Goal: Information Seeking & Learning: Learn about a topic

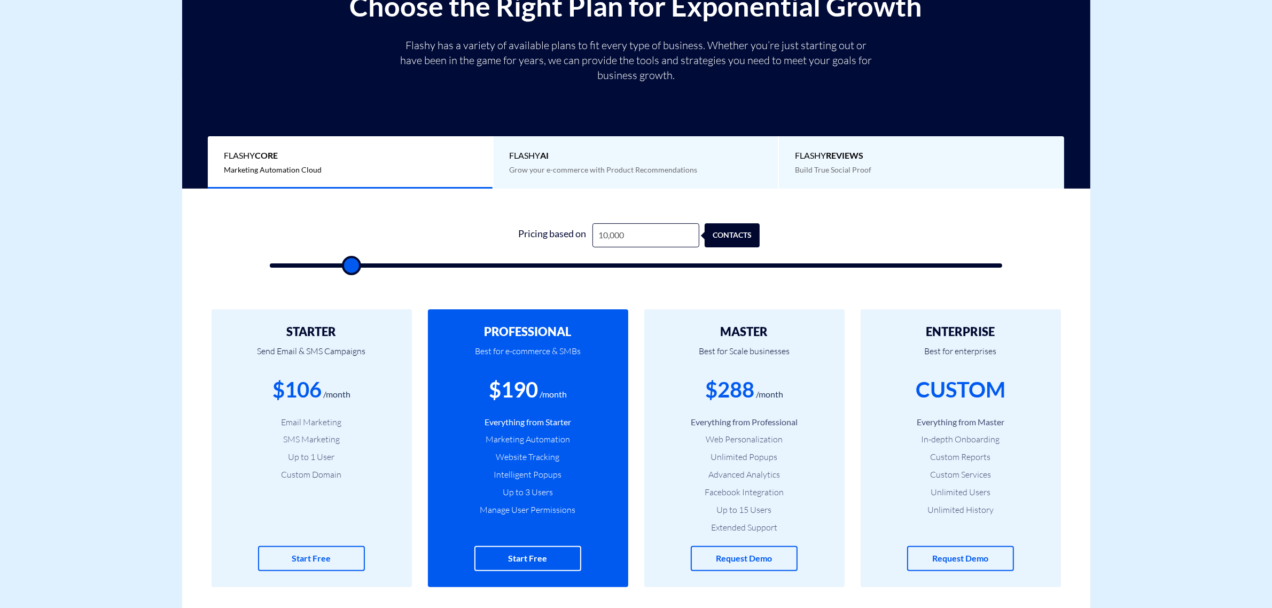
scroll to position [200, 0]
drag, startPoint x: 752, startPoint y: 330, endPoint x: 713, endPoint y: 332, distance: 39.1
click at [713, 332] on h2 "MASTER" at bounding box center [744, 331] width 168 height 13
drag, startPoint x: 565, startPoint y: 332, endPoint x: 540, endPoint y: 337, distance: 26.0
click at [540, 337] on h2 "PROFESSIONAL" at bounding box center [528, 331] width 168 height 13
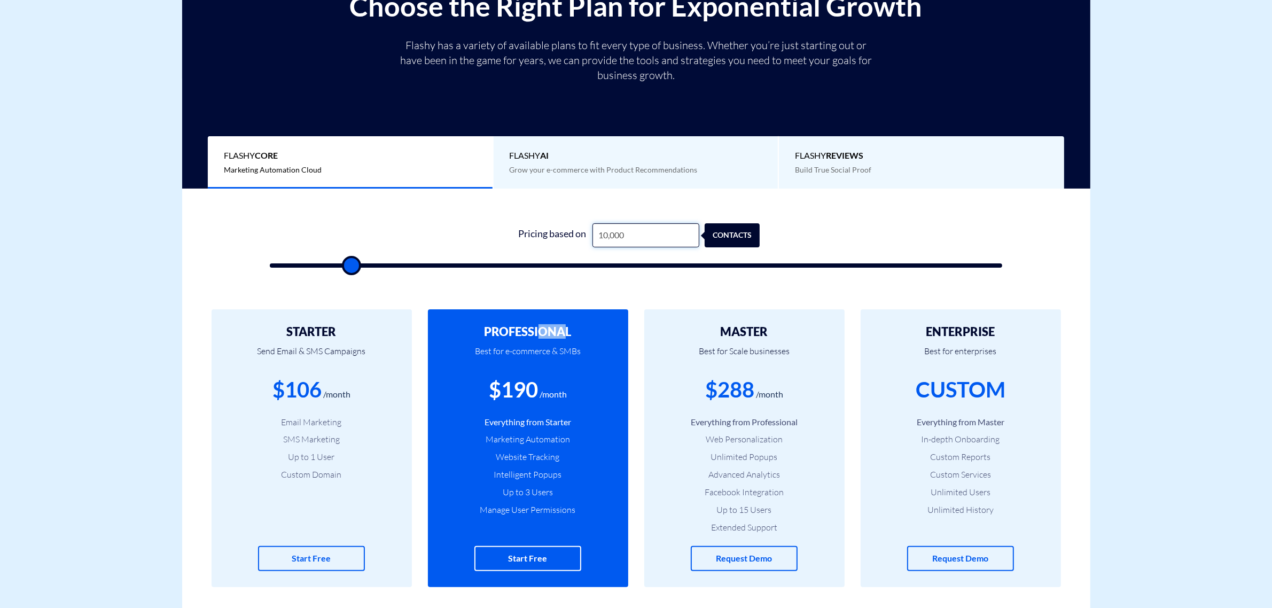
click at [644, 239] on input "10,000" at bounding box center [646, 235] width 107 height 24
click at [616, 239] on input "10,000" at bounding box center [646, 235] width 107 height 24
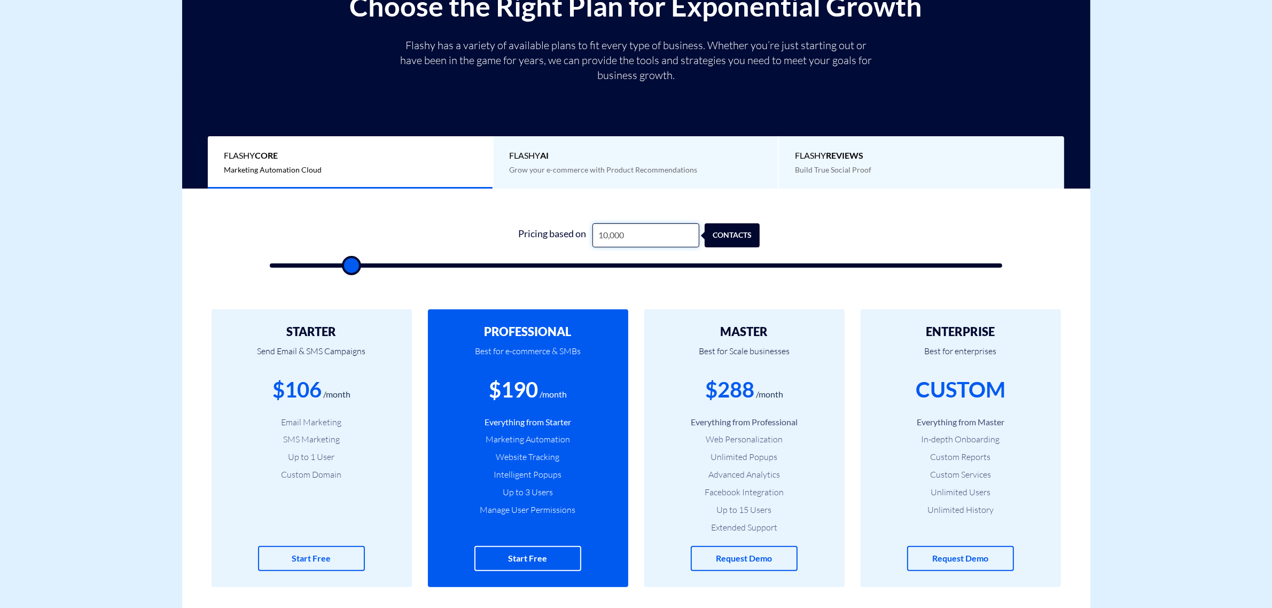
click at [616, 239] on input "10,000" at bounding box center [646, 235] width 107 height 24
click at [524, 394] on div "$190" at bounding box center [513, 390] width 49 height 30
click at [738, 386] on div "$288" at bounding box center [729, 390] width 49 height 30
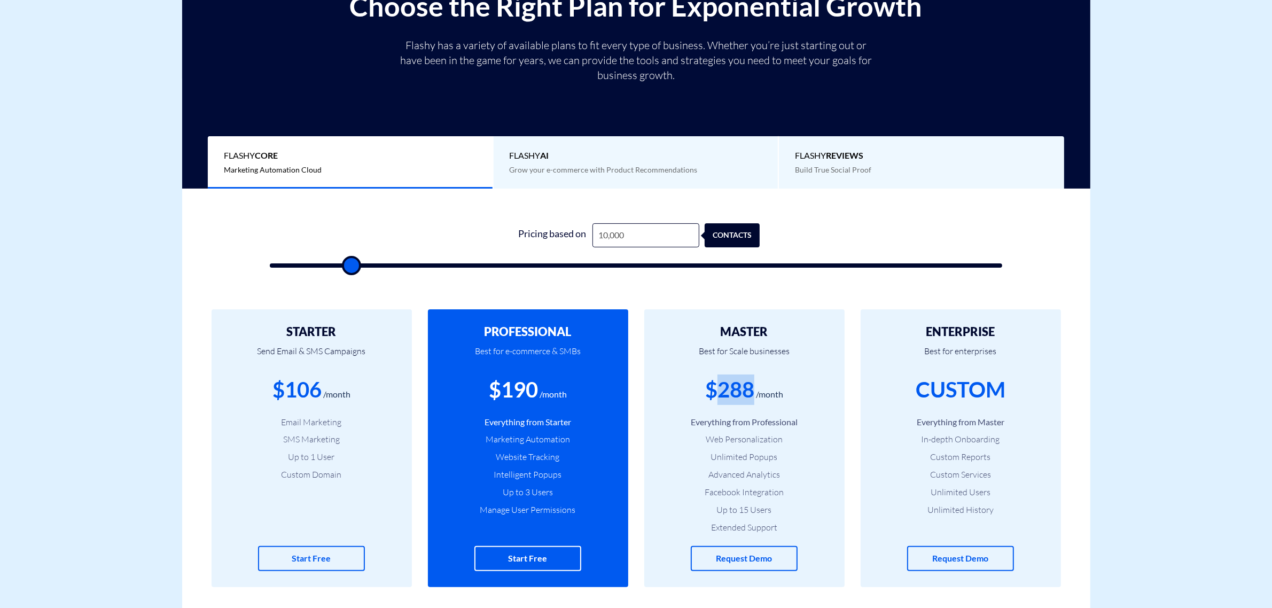
click at [738, 386] on div "$288" at bounding box center [729, 390] width 49 height 30
click at [749, 493] on li "Facebook Integration" at bounding box center [744, 492] width 168 height 12
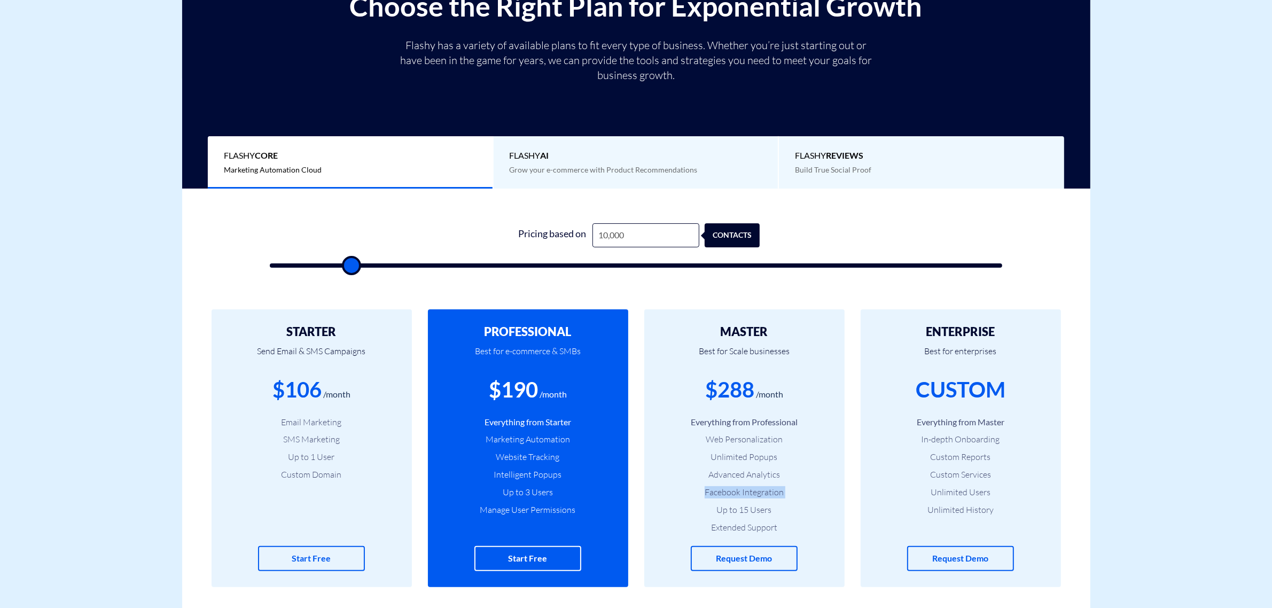
click at [743, 526] on li "Extended Support" at bounding box center [744, 528] width 168 height 12
click at [736, 474] on li "Advanced Analytics" at bounding box center [744, 475] width 168 height 12
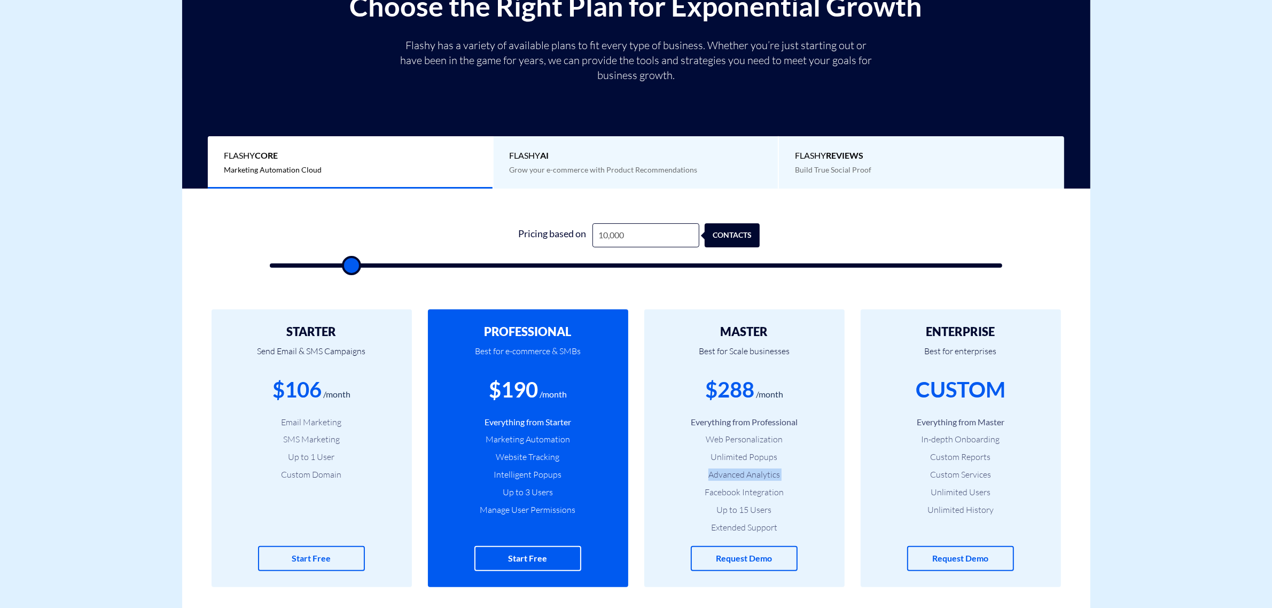
click at [736, 474] on li "Advanced Analytics" at bounding box center [744, 475] width 168 height 12
click at [539, 447] on ul "Everything from Starter Marketing Automation Website Tracking Intelligent Popup…" at bounding box center [528, 466] width 168 height 100
click at [537, 440] on li "Marketing Automation" at bounding box center [528, 439] width 168 height 12
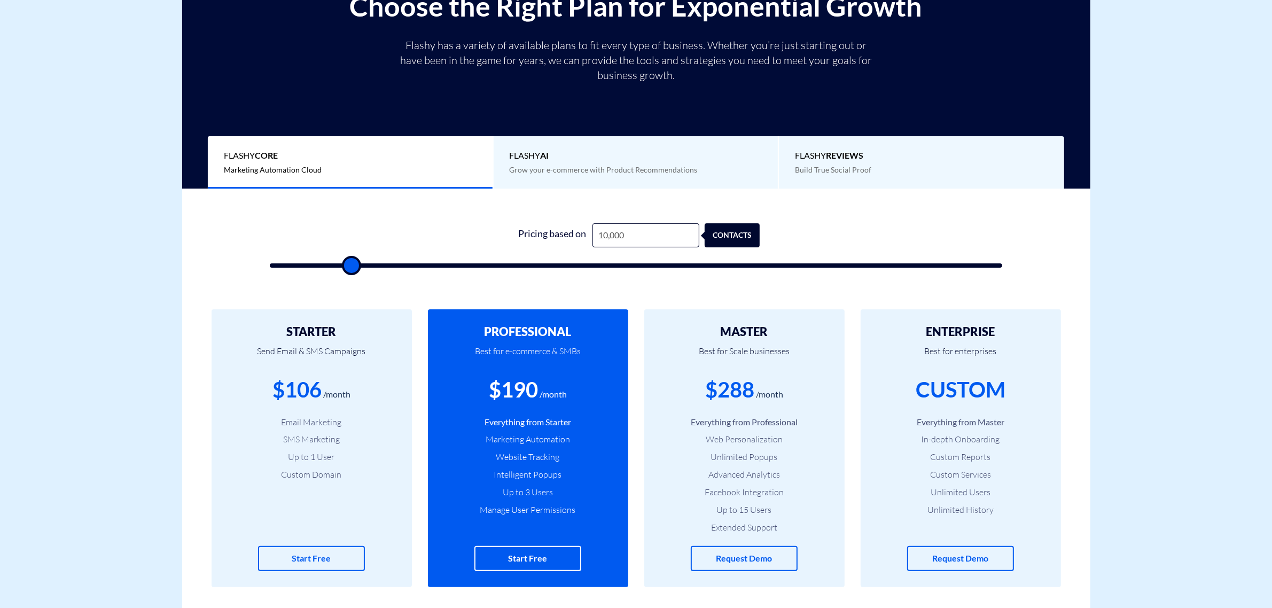
click at [750, 460] on li "Unlimited Popups" at bounding box center [744, 457] width 168 height 12
click at [745, 482] on ul "Everything from Professional Web Personalization Unlimited Popups Advanced Anal…" at bounding box center [744, 475] width 168 height 118
click at [742, 479] on li "Advanced Analytics" at bounding box center [744, 475] width 168 height 12
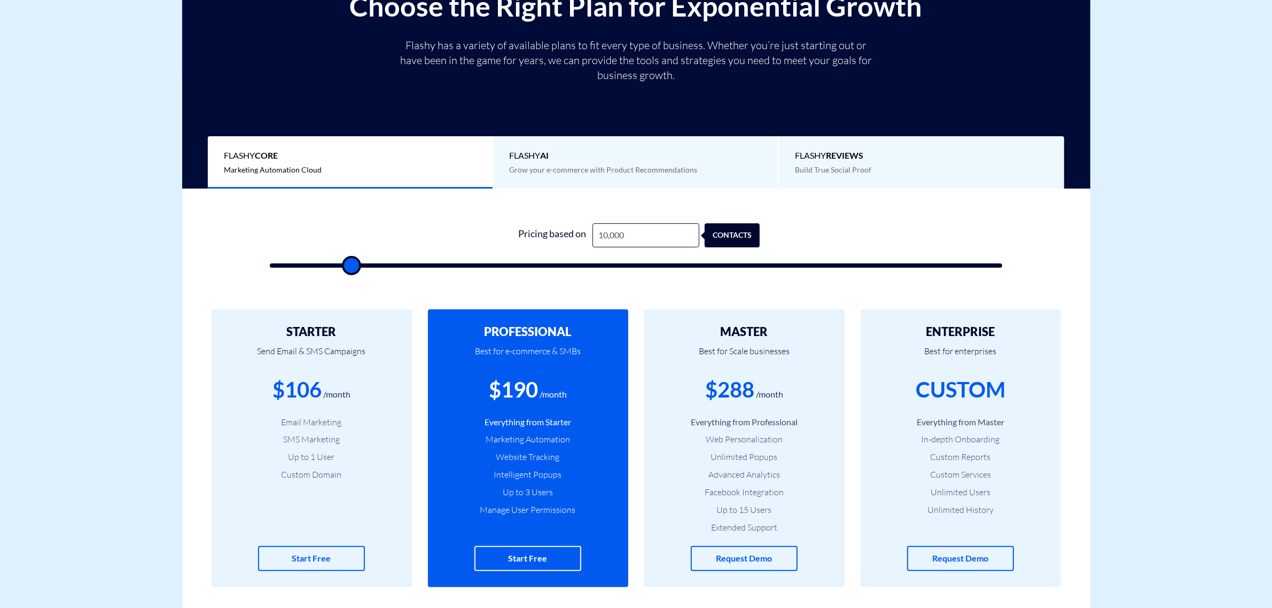
click at [737, 532] on li "Extended Support" at bounding box center [744, 528] width 168 height 12
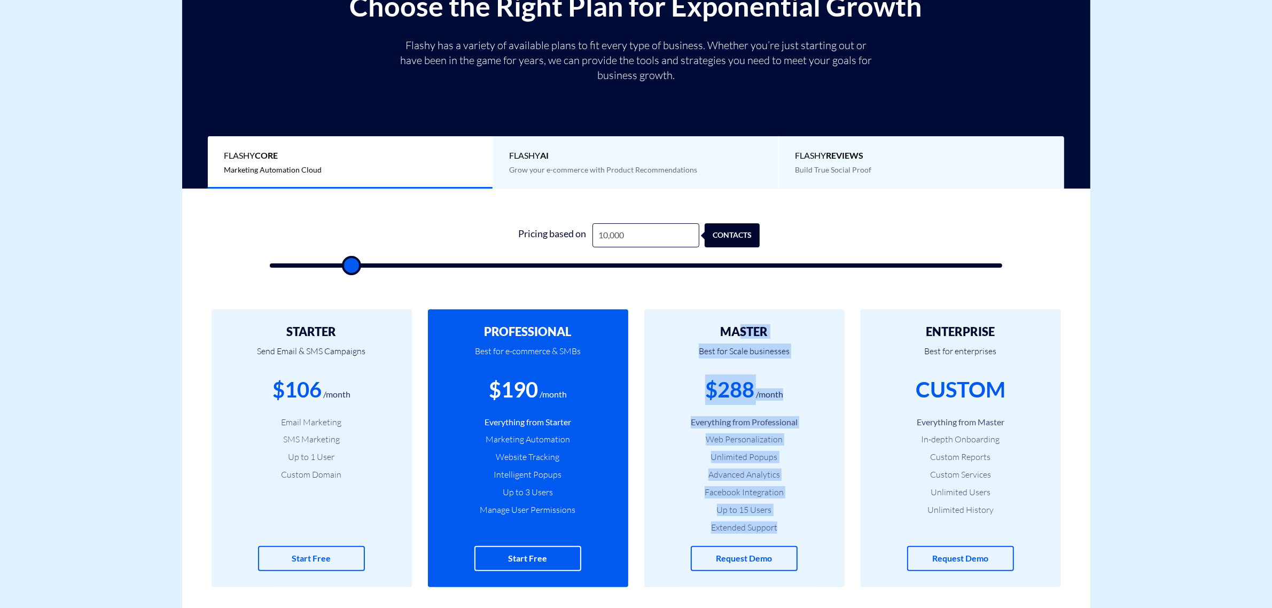
drag, startPoint x: 743, startPoint y: 331, endPoint x: 778, endPoint y: 531, distance: 202.3
click at [778, 531] on div "MASTER Best for Scale businesses $288 /month Everything from Professional Web P…" at bounding box center [744, 448] width 200 height 278
click at [778, 530] on li "Extended Support" at bounding box center [744, 528] width 168 height 12
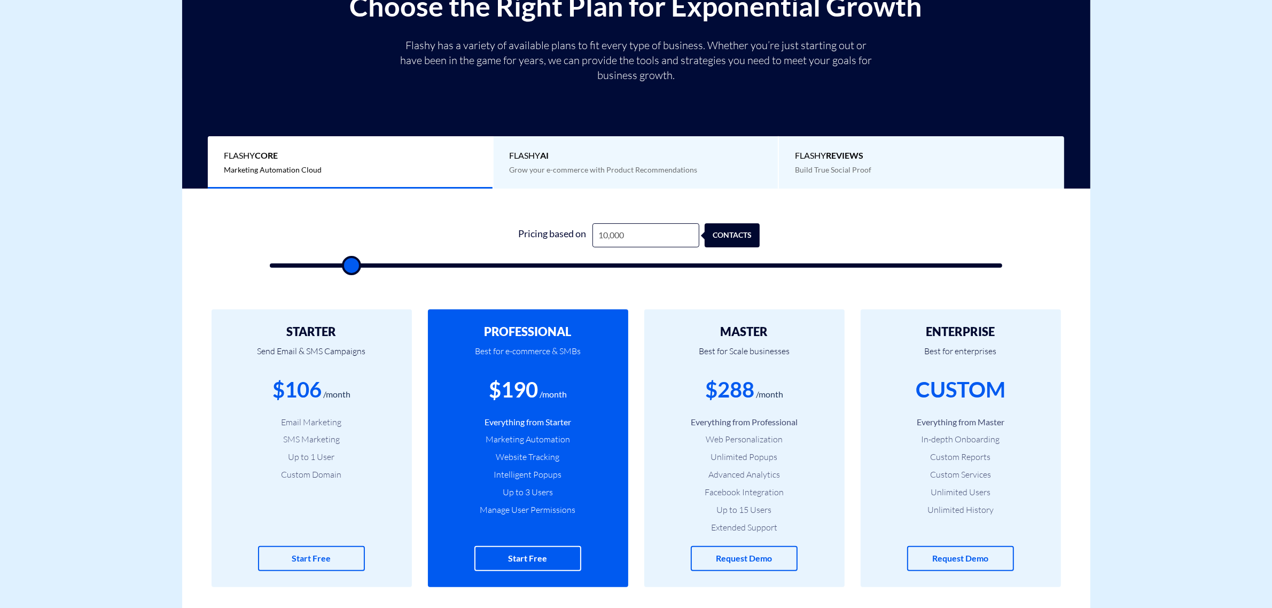
click at [776, 529] on li "Extended Support" at bounding box center [744, 528] width 168 height 12
click at [774, 525] on li "Extended Support" at bounding box center [744, 528] width 168 height 12
click at [758, 487] on li "Facebook Integration" at bounding box center [744, 492] width 168 height 12
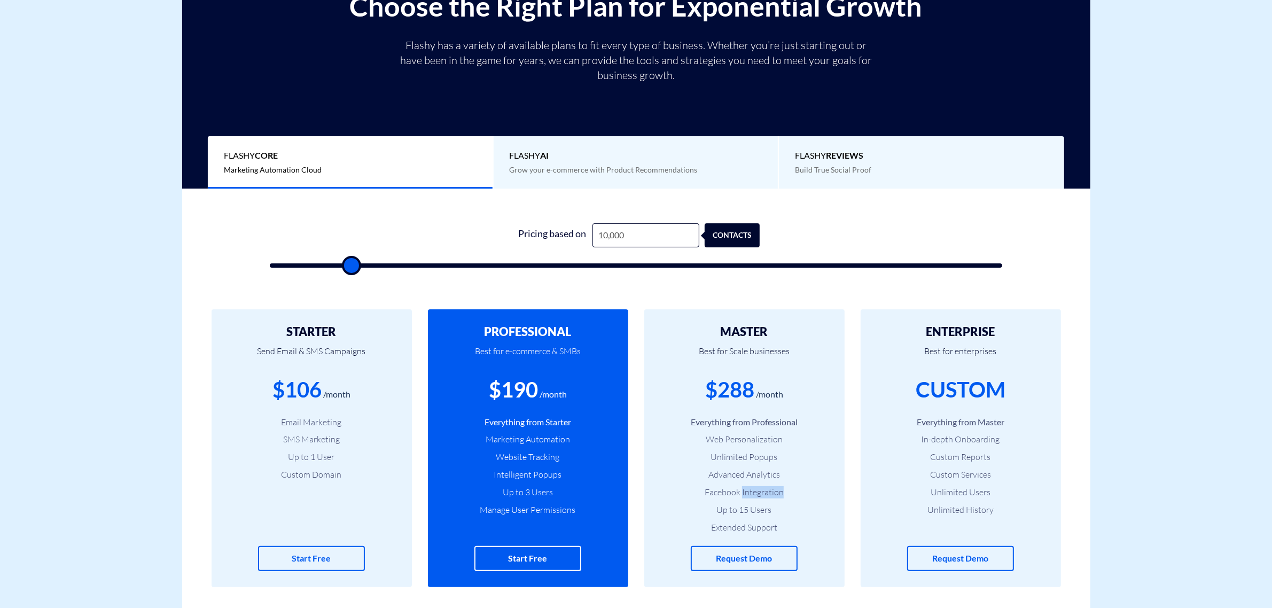
click at [759, 487] on li "Facebook Integration" at bounding box center [744, 492] width 168 height 12
click at [756, 471] on li "Advanced Analytics" at bounding box center [744, 475] width 168 height 12
click at [751, 456] on li "Unlimited Popups" at bounding box center [744, 457] width 168 height 12
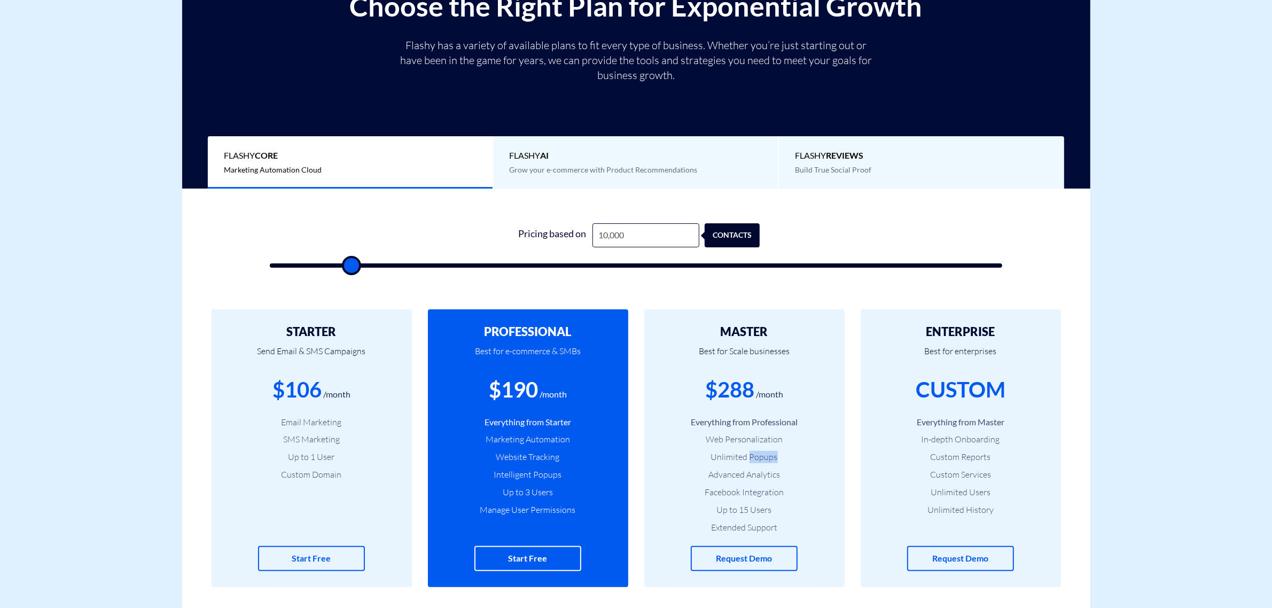
click at [751, 455] on li "Unlimited Popups" at bounding box center [744, 457] width 168 height 12
click at [751, 441] on li "Web Personalization" at bounding box center [744, 439] width 168 height 12
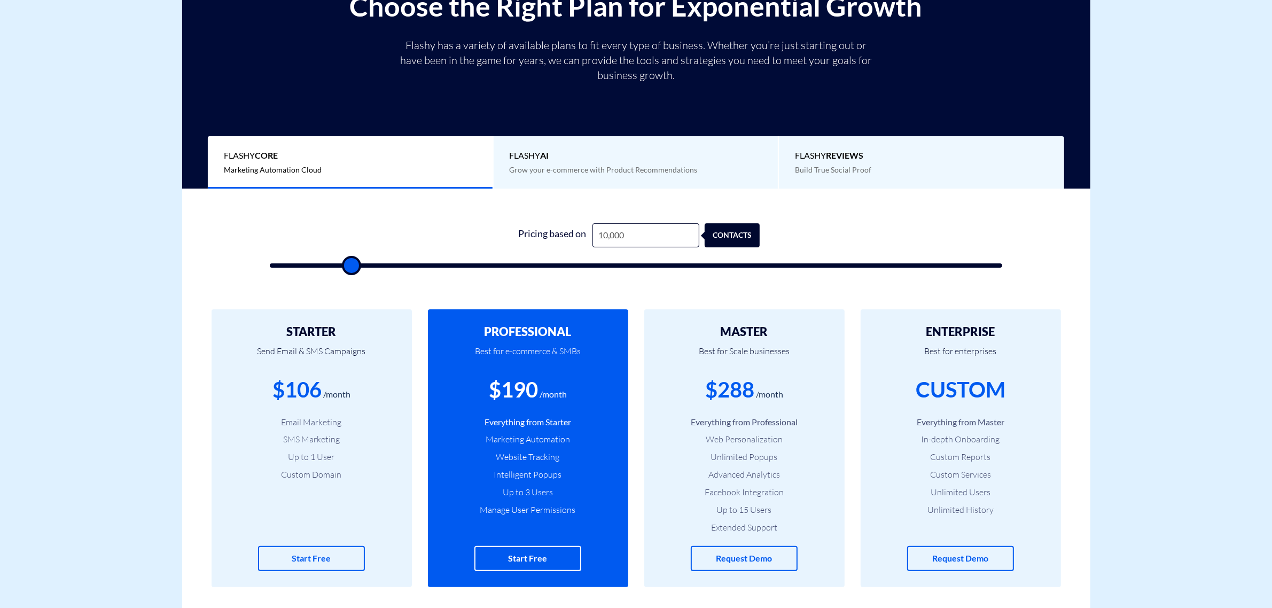
click at [749, 423] on li "Everything from Professional" at bounding box center [744, 422] width 168 height 12
click at [749, 422] on li "Everything from Professional" at bounding box center [744, 422] width 168 height 12
click at [737, 347] on p "Best for Scale businesses" at bounding box center [744, 356] width 168 height 36
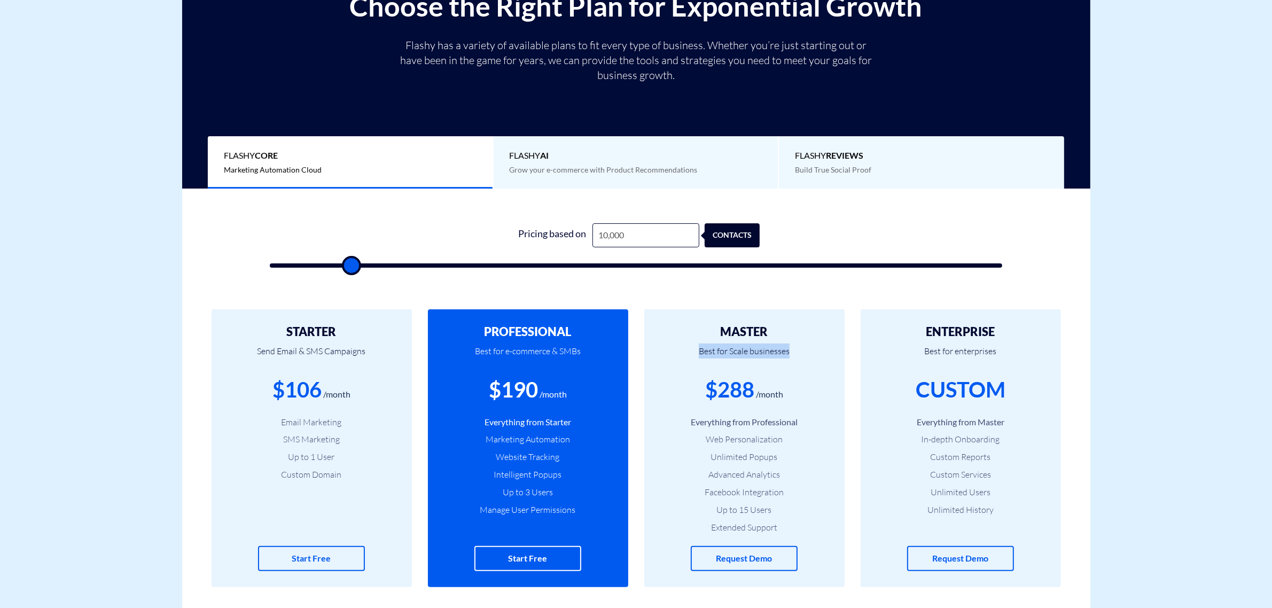
click at [737, 347] on p "Best for Scale businesses" at bounding box center [744, 356] width 168 height 36
click at [736, 346] on p "Best for Scale businesses" at bounding box center [744, 356] width 168 height 36
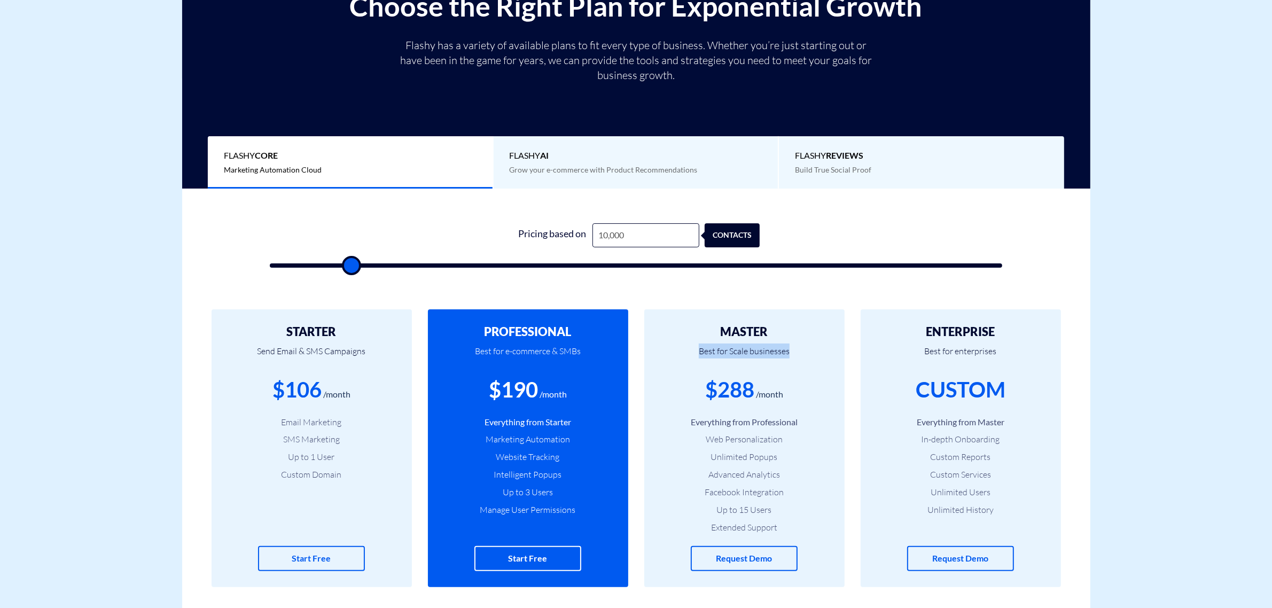
click at [725, 353] on p "Best for Scale businesses" at bounding box center [744, 356] width 168 height 36
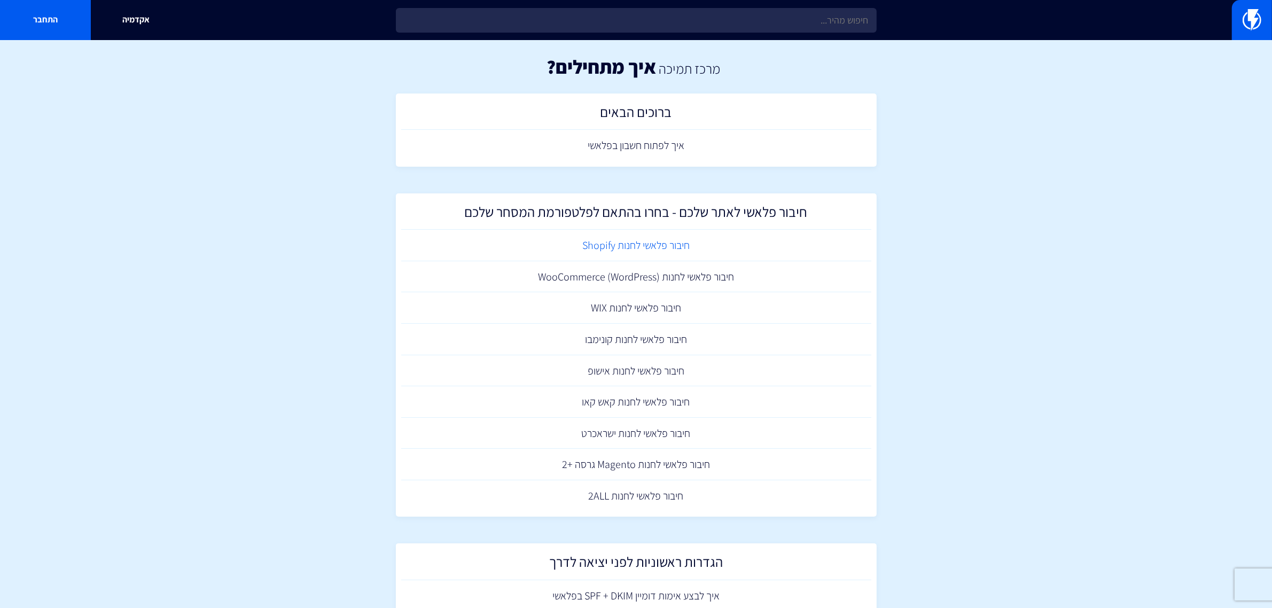
click at [616, 250] on link "חיבור פלאשי לחנות Shopify" at bounding box center [636, 246] width 470 height 32
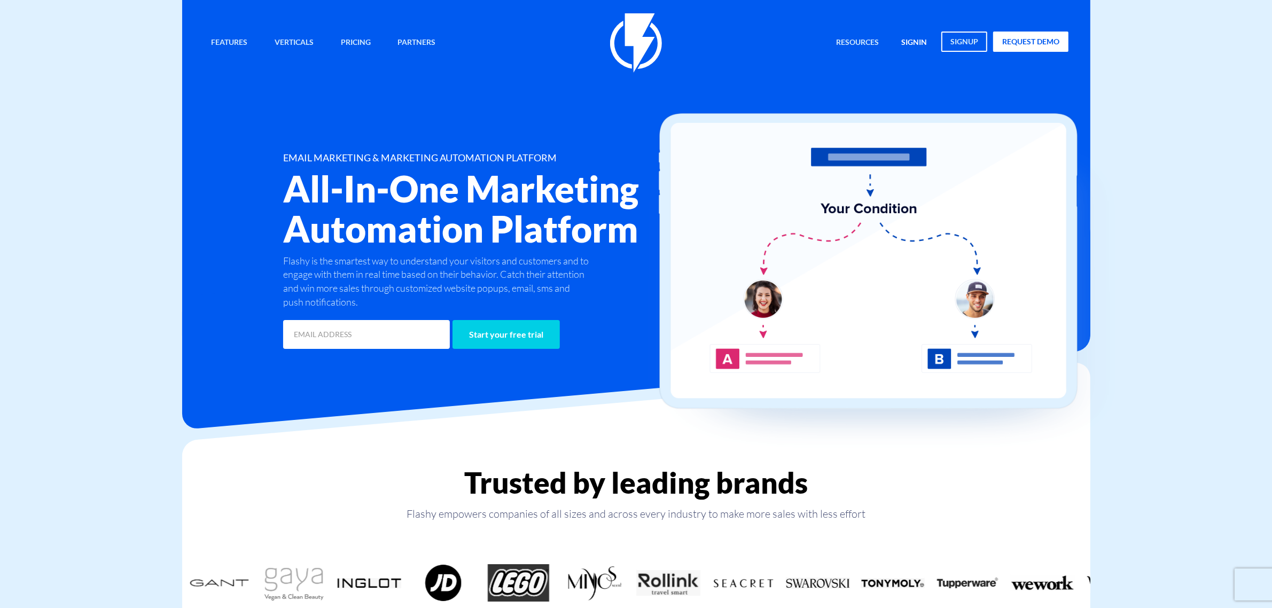
click at [909, 44] on link "signin" at bounding box center [914, 43] width 42 height 23
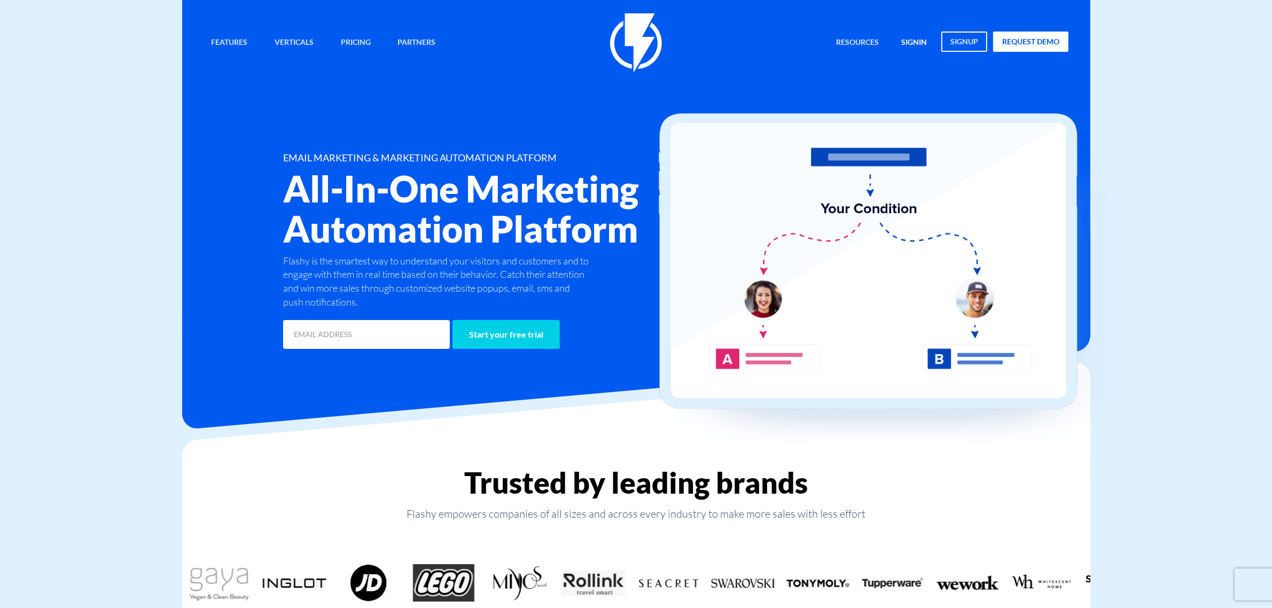
click at [912, 39] on link "signin" at bounding box center [914, 43] width 42 height 23
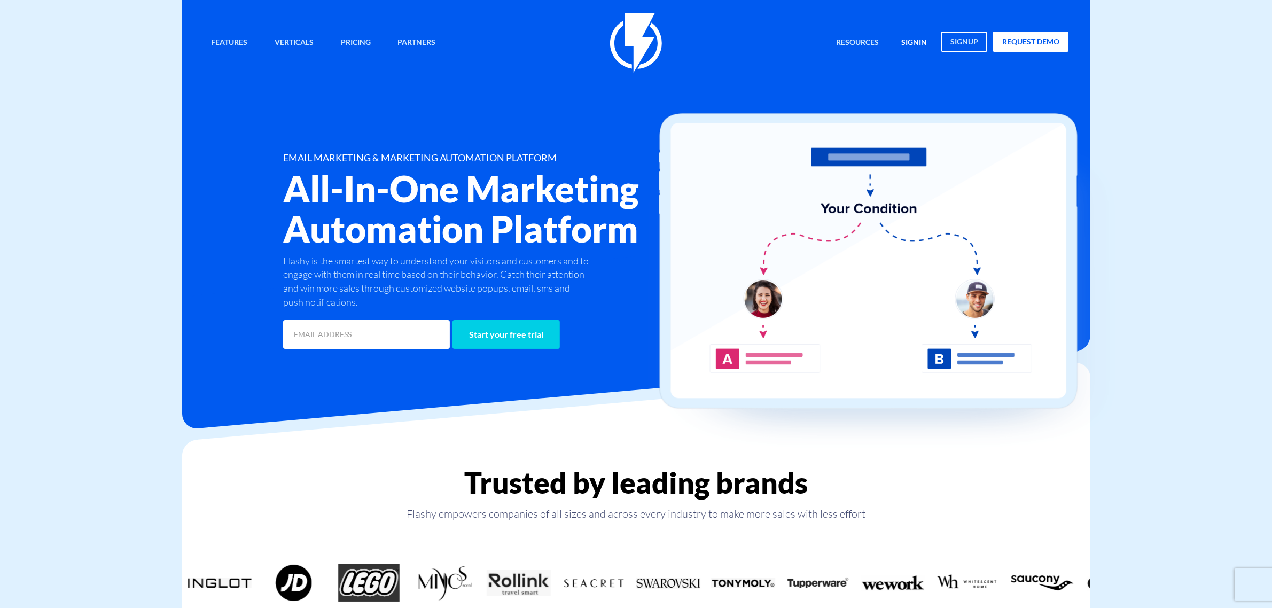
click at [920, 42] on link "signin" at bounding box center [914, 43] width 42 height 23
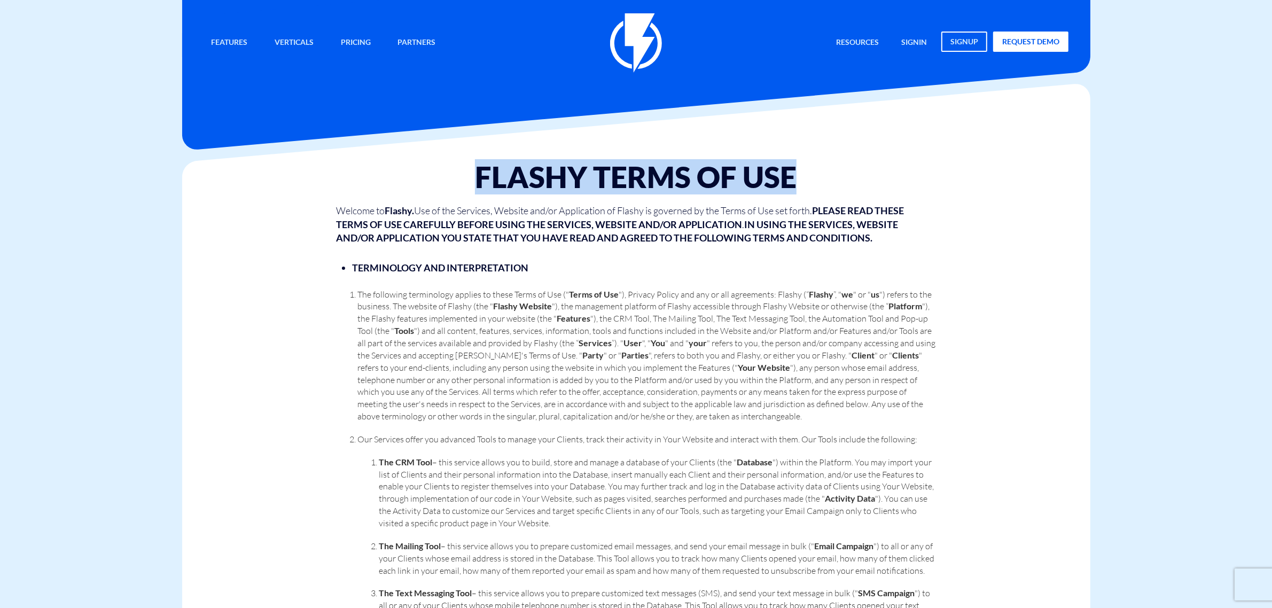
drag, startPoint x: 800, startPoint y: 180, endPoint x: 482, endPoint y: 180, distance: 318.5
click at [482, 180] on h1 "Flashy Terms Of Use" at bounding box center [636, 177] width 600 height 33
copy h1 "Flashy Terms Of Use"
